Goal: Task Accomplishment & Management: Manage account settings

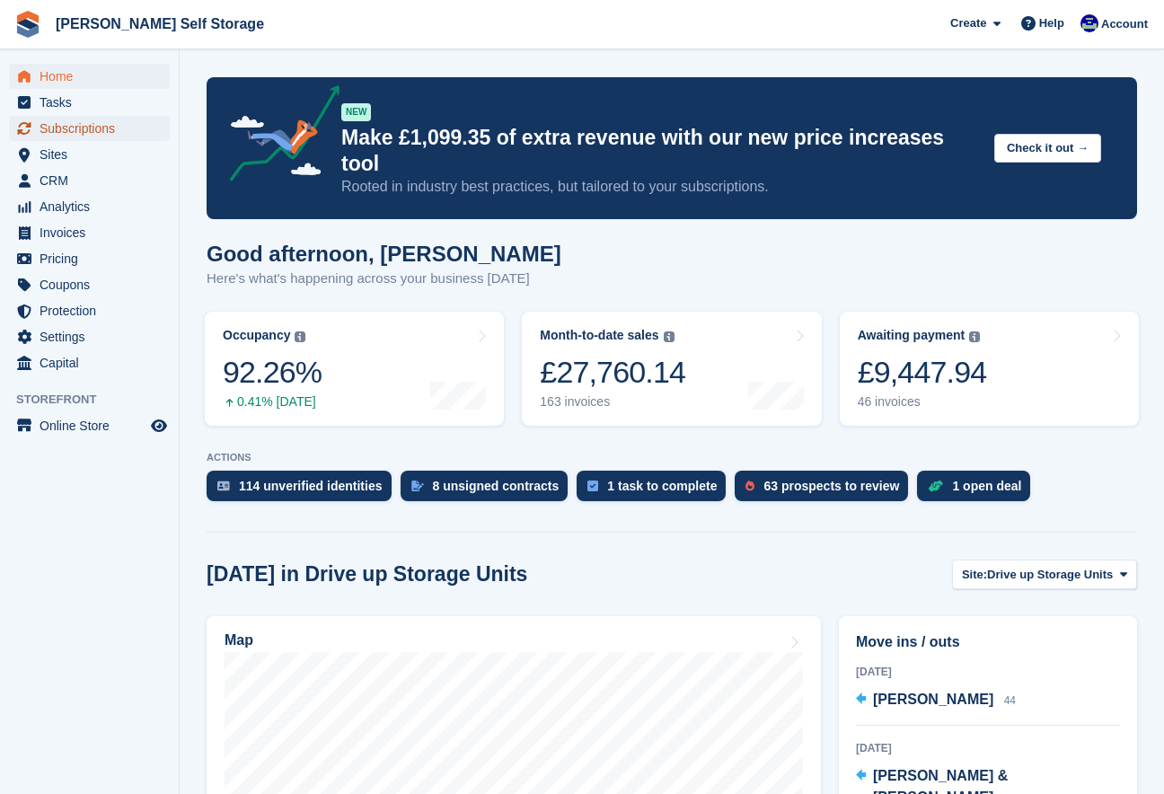
click at [101, 127] on span "Subscriptions" at bounding box center [94, 128] width 108 height 25
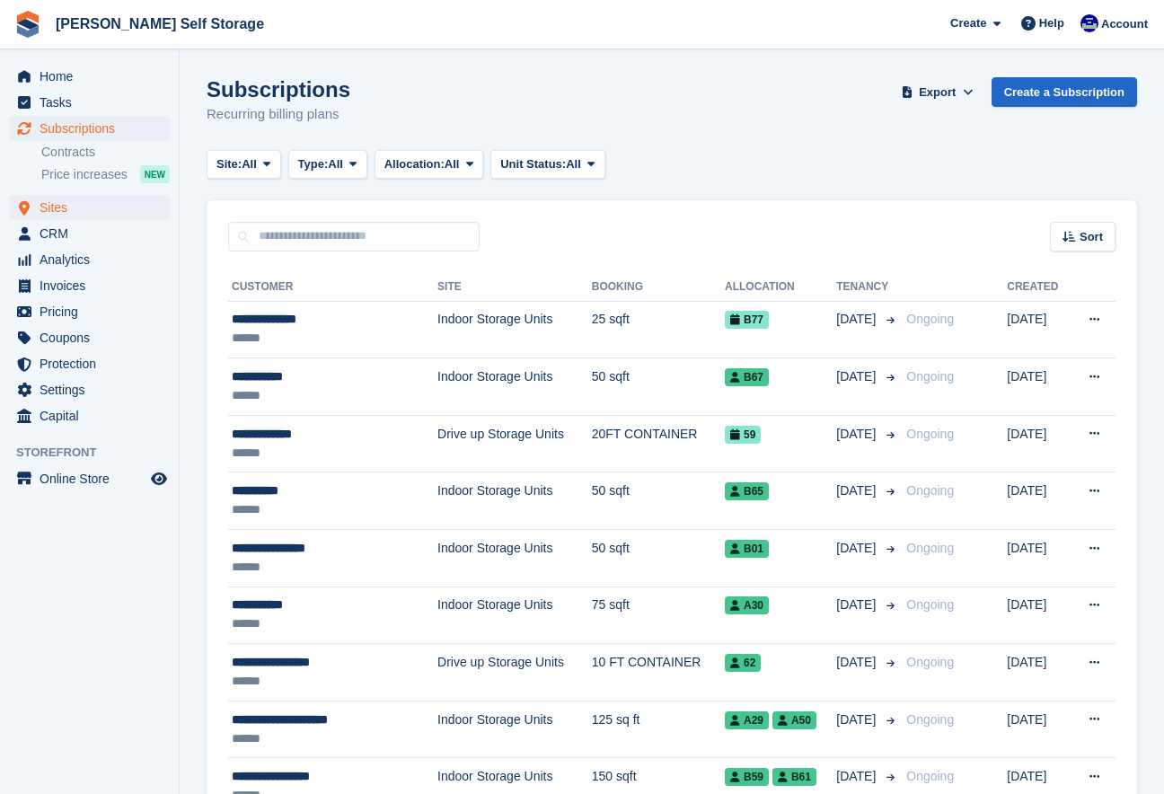
scroll to position [7, 0]
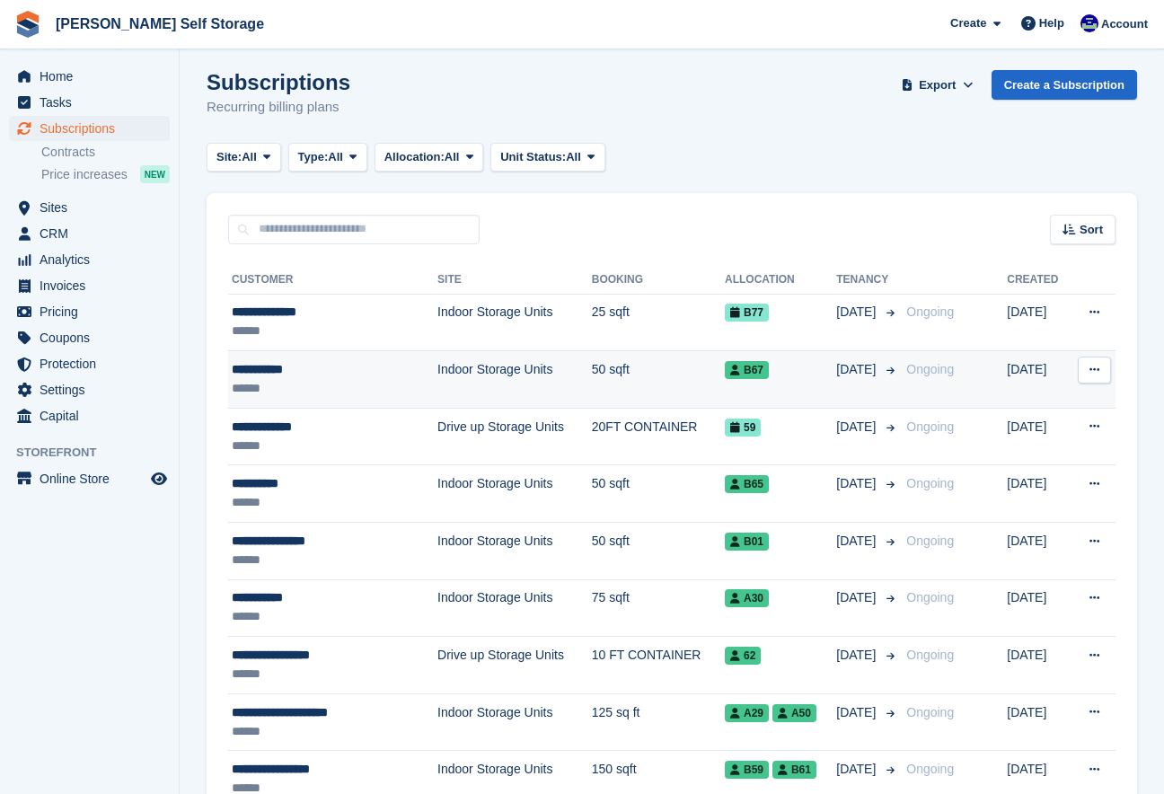
click at [280, 373] on div "**********" at bounding box center [316, 369] width 168 height 19
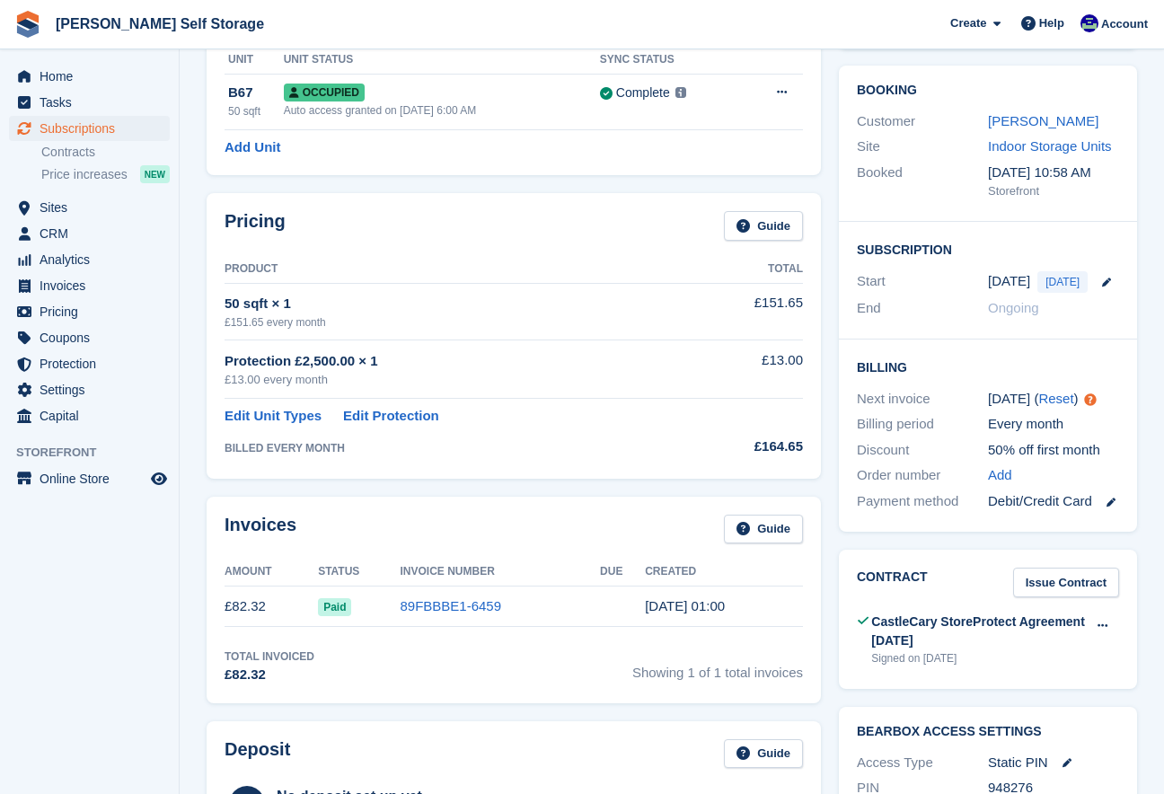
scroll to position [137, 0]
click at [998, 125] on link "[PERSON_NAME]" at bounding box center [1043, 119] width 110 height 15
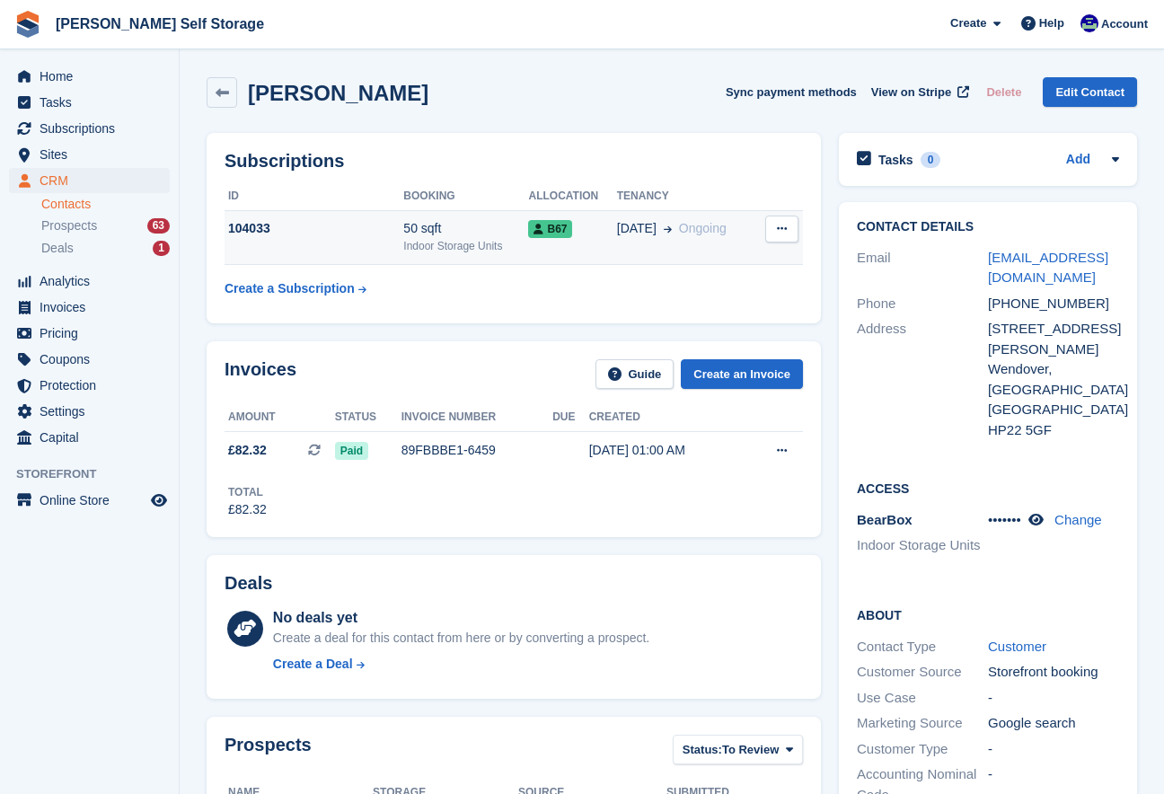
click at [428, 225] on div "50 sqft" at bounding box center [465, 228] width 125 height 19
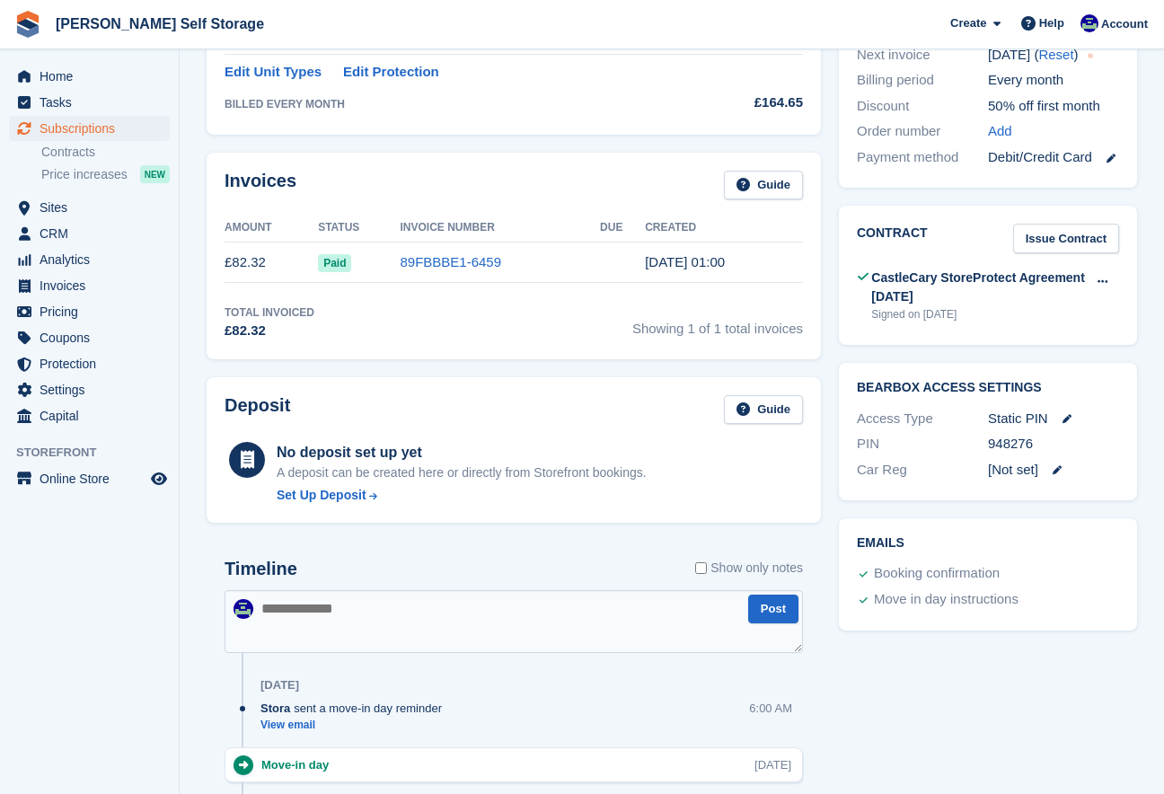
scroll to position [484, 0]
